Goal: Task Accomplishment & Management: Complete application form

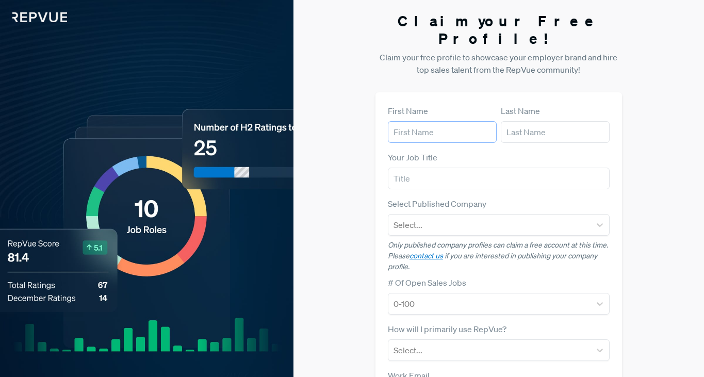
click at [437, 121] on input "text" at bounding box center [442, 132] width 109 height 22
type input "[PERSON_NAME]"
type input "Sr Director of Human Resources"
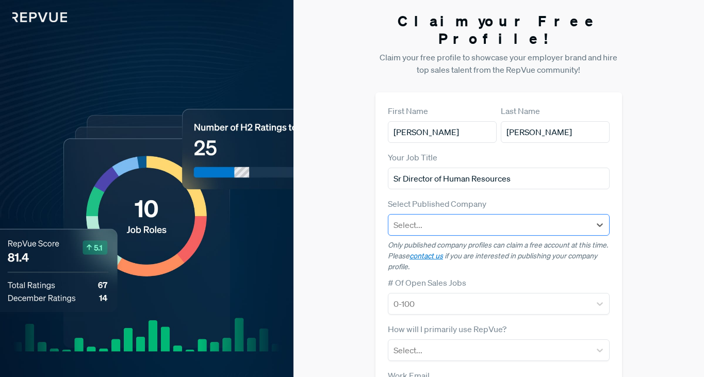
click at [504, 218] on div at bounding box center [490, 225] width 192 height 14
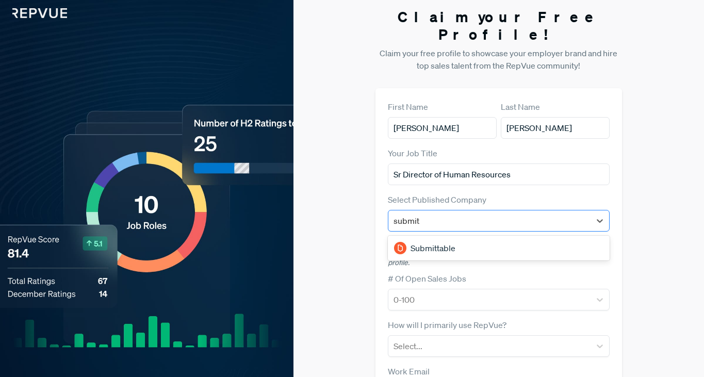
type input "submitt"
click at [449, 238] on div "Submittable" at bounding box center [499, 248] width 222 height 21
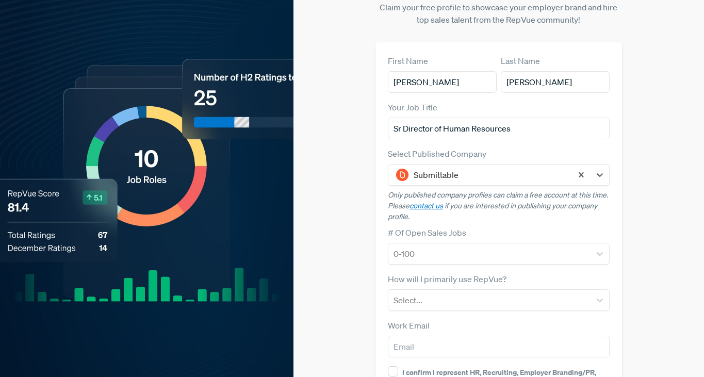
scroll to position [98, 0]
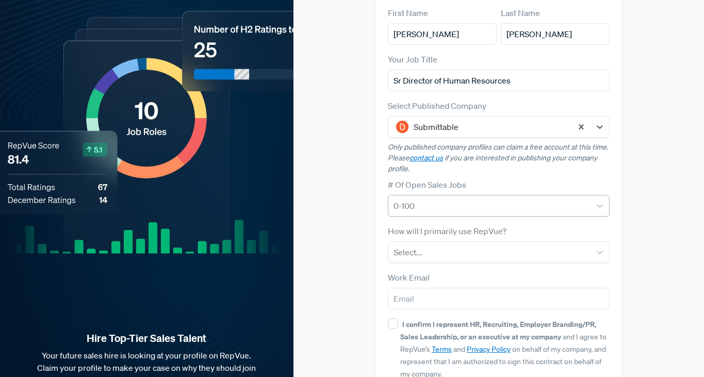
click at [555, 199] on div at bounding box center [490, 206] width 192 height 14
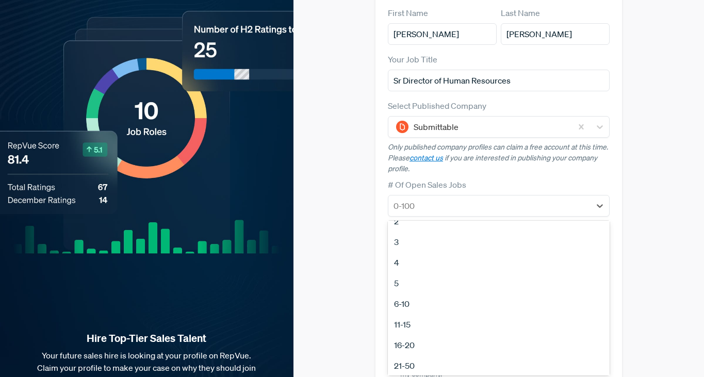
scroll to position [97, 0]
click at [447, 353] on div "No Open Sales Jobs" at bounding box center [499, 363] width 222 height 21
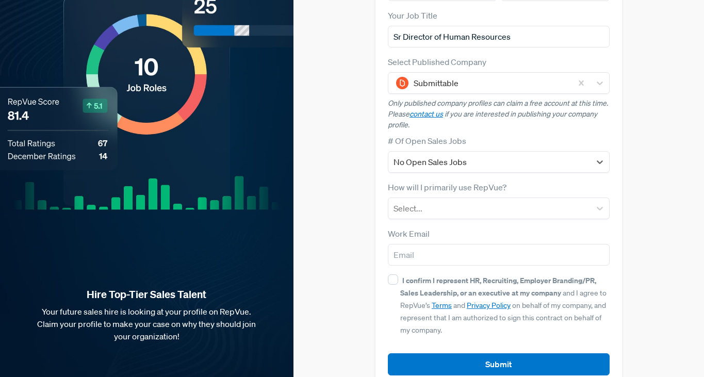
scroll to position [148, 0]
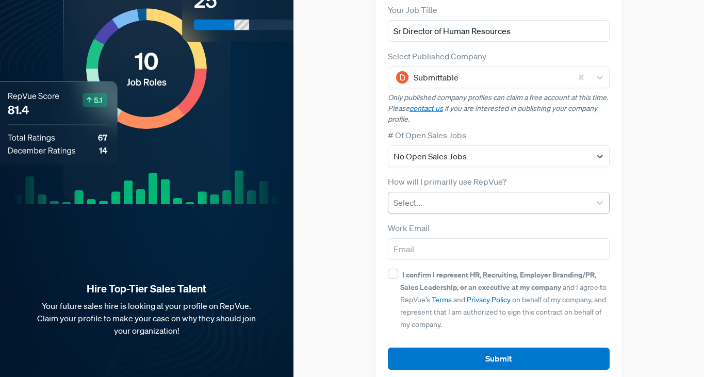
click at [518, 196] on div at bounding box center [490, 203] width 192 height 14
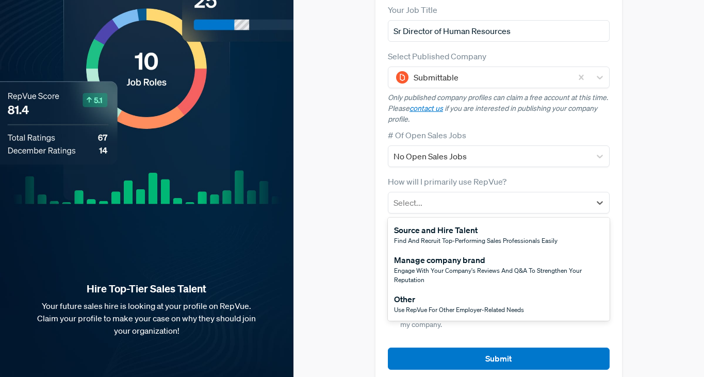
click at [510, 266] on span "Engage with your company's reviews and Q&A to strengthen your reputation" at bounding box center [488, 275] width 188 height 18
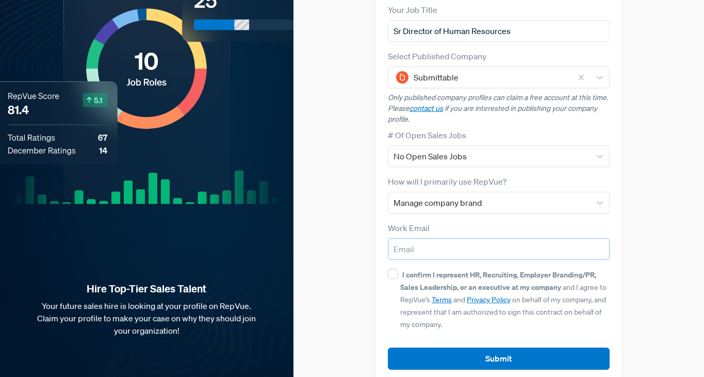
click at [508, 238] on input "email" at bounding box center [499, 249] width 222 height 22
type input "[PERSON_NAME][EMAIL_ADDRESS][PERSON_NAME][DOMAIN_NAME]"
click at [393, 269] on input "I confirm I represent HR, Recruiting, Employer Branding/PR, Sales Leadership, o…" at bounding box center [393, 274] width 10 height 10
checkbox input "true"
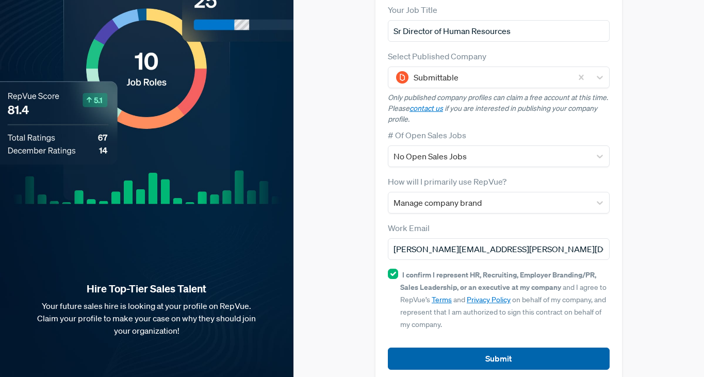
click at [444, 348] on button "Submit" at bounding box center [499, 359] width 222 height 22
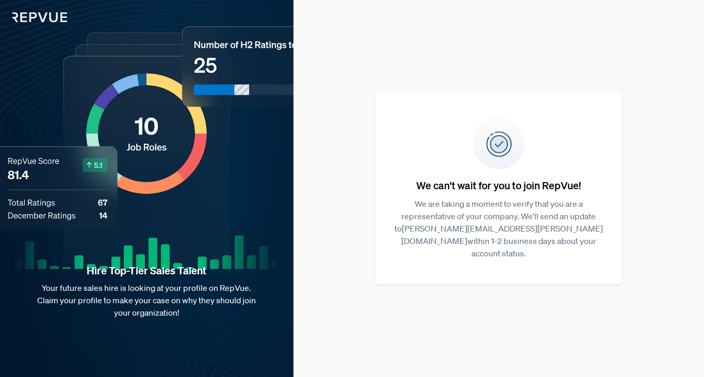
scroll to position [0, 0]
